Goal: Find specific page/section: Find specific page/section

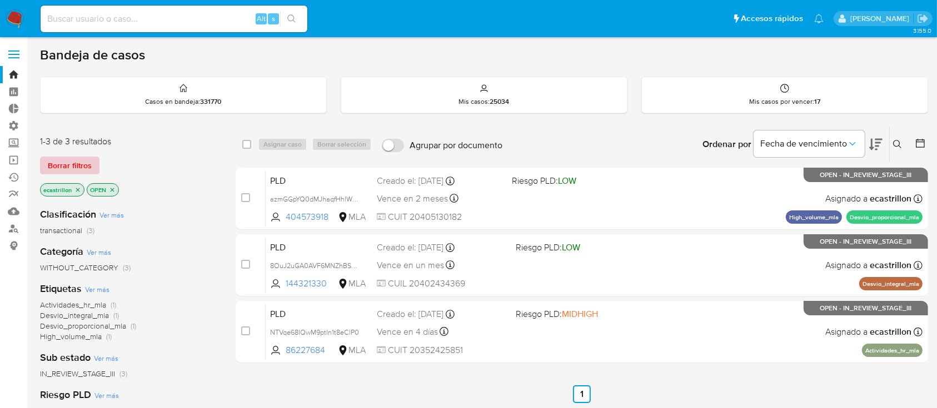
click at [76, 161] on span "Borrar filtros" at bounding box center [70, 166] width 44 height 16
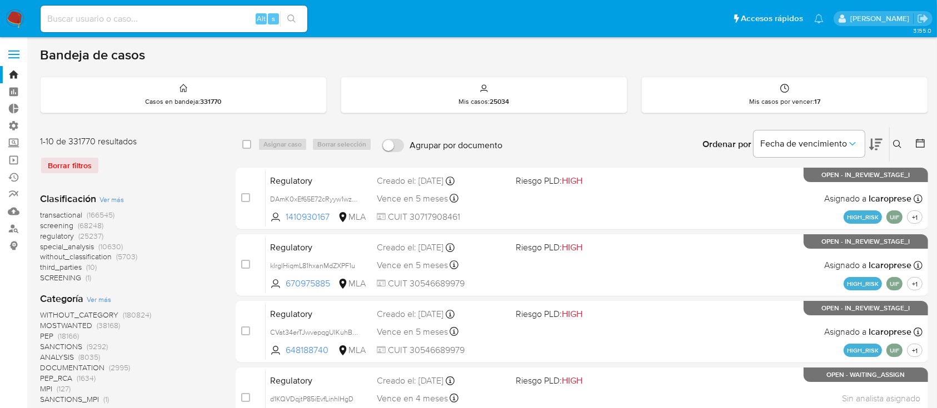
click at [919, 146] on icon at bounding box center [920, 143] width 9 height 9
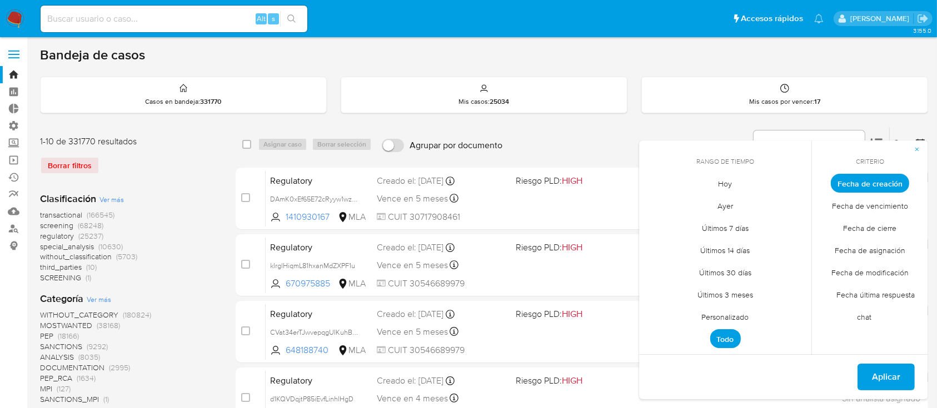
click at [723, 313] on span "Personalizado" at bounding box center [725, 317] width 71 height 23
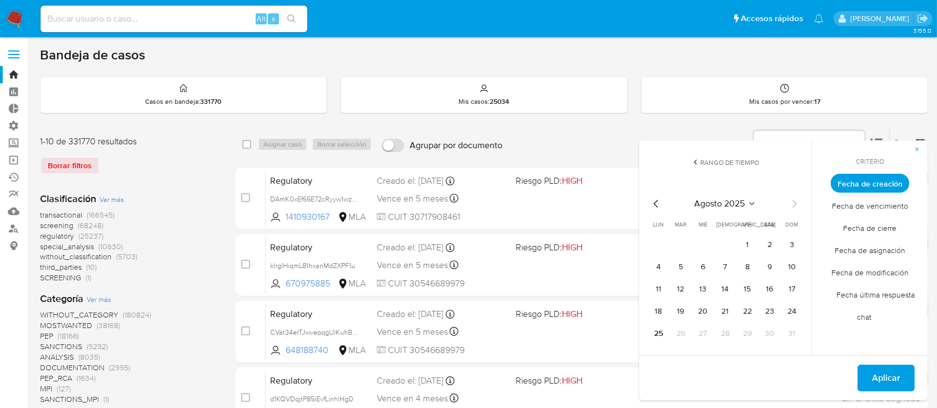
click at [653, 208] on icon "Mes anterior" at bounding box center [655, 203] width 13 height 13
click at [791, 240] on button "1" at bounding box center [792, 245] width 18 height 18
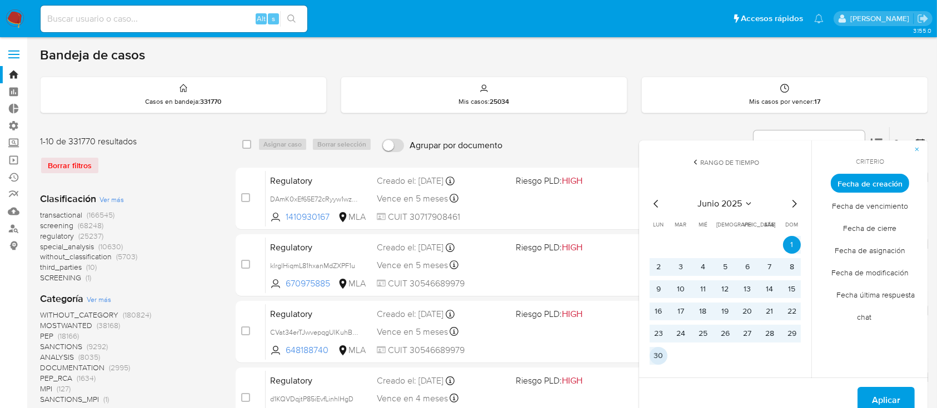
click at [664, 351] on button "30" at bounding box center [658, 356] width 18 height 18
click at [897, 389] on span "Aplicar" at bounding box center [886, 400] width 28 height 24
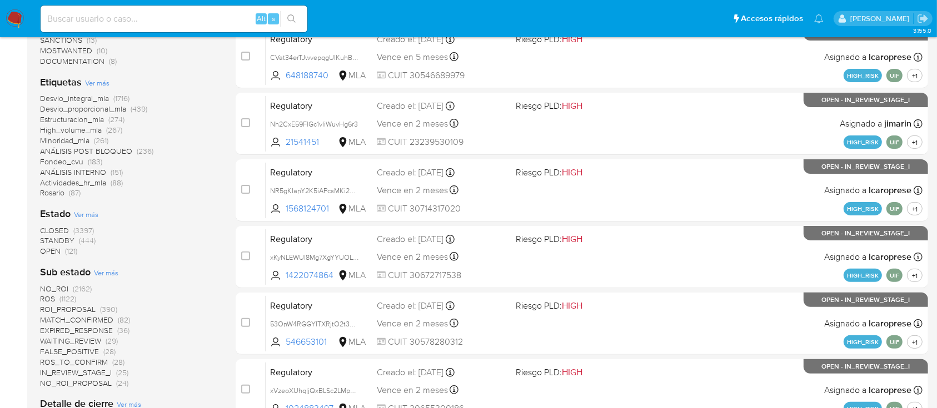
scroll to position [296, 0]
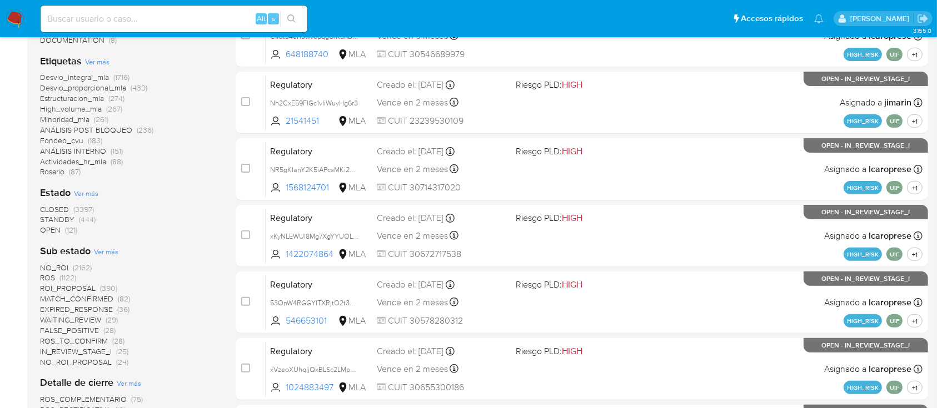
click at [67, 227] on span "(121)" at bounding box center [71, 229] width 12 height 11
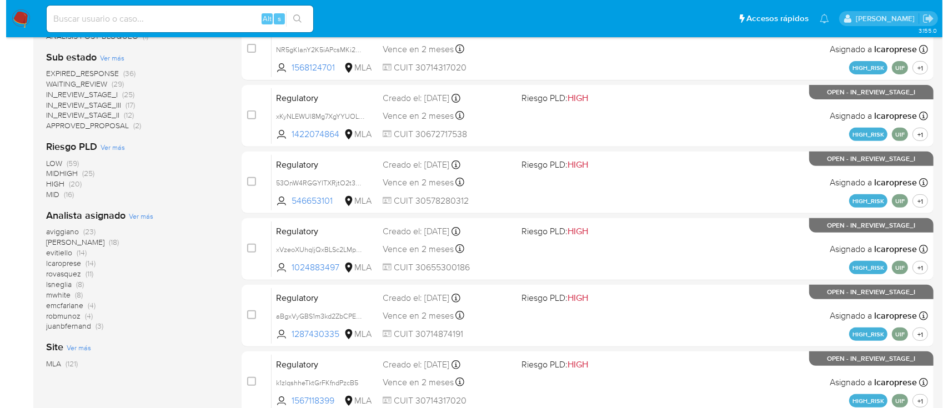
scroll to position [444, 0]
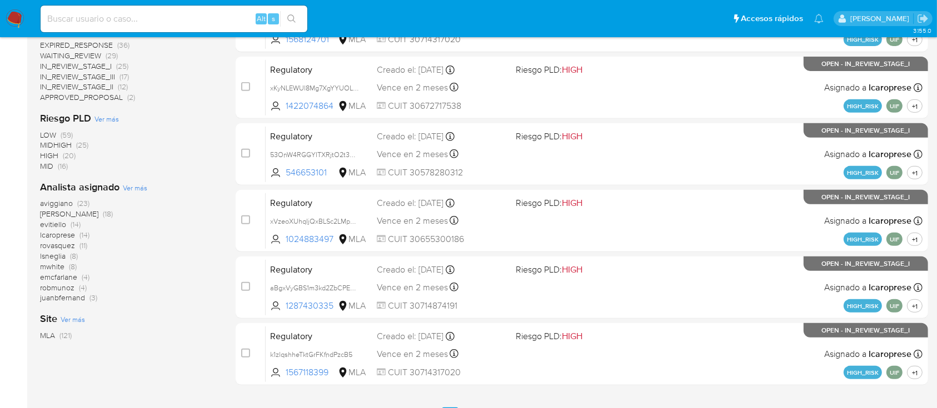
click at [138, 186] on span "Ver más" at bounding box center [135, 188] width 24 height 10
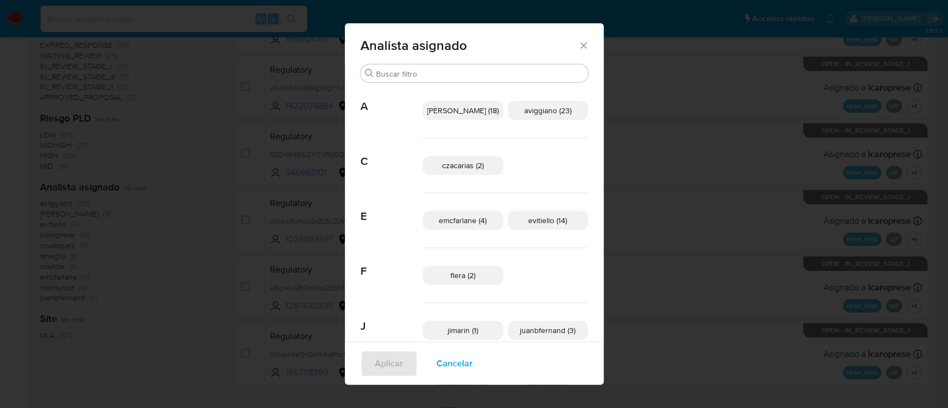
click at [524, 338] on p "juanbfernand (3)" at bounding box center [548, 330] width 81 height 19
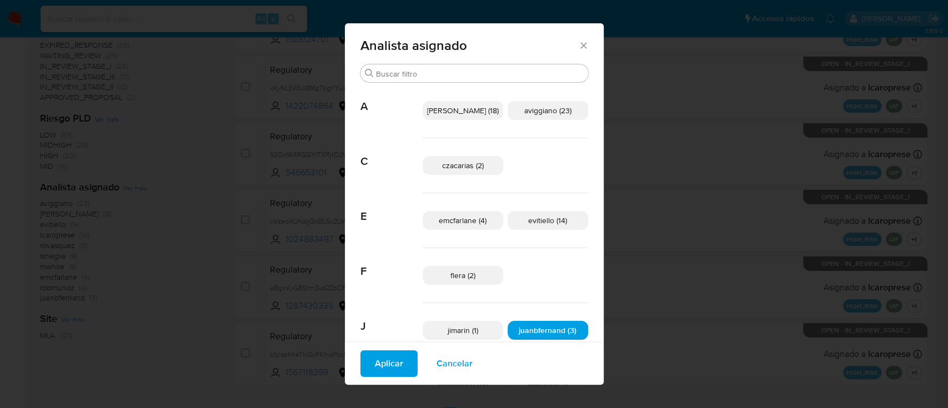
click at [373, 359] on button "Aplicar" at bounding box center [389, 364] width 57 height 27
